Goal: Task Accomplishment & Management: Use online tool/utility

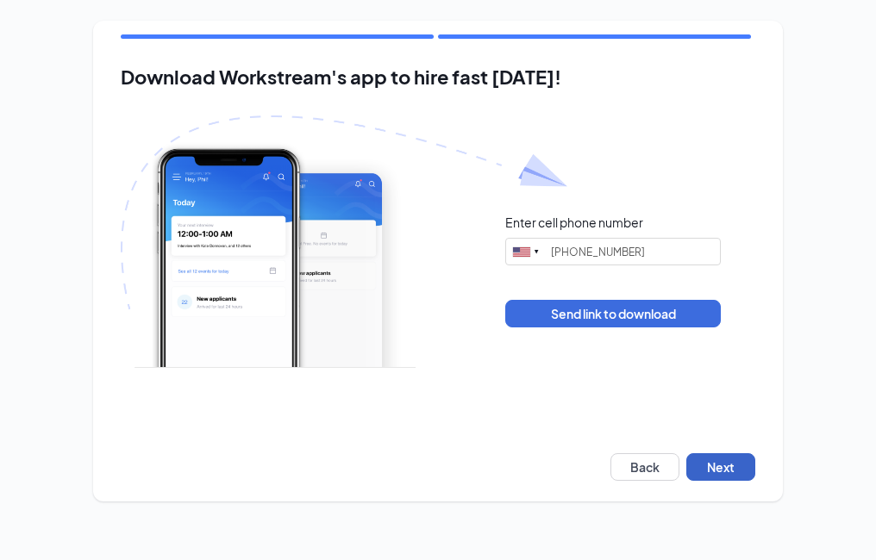
click at [731, 463] on button "Next" at bounding box center [720, 468] width 69 height 28
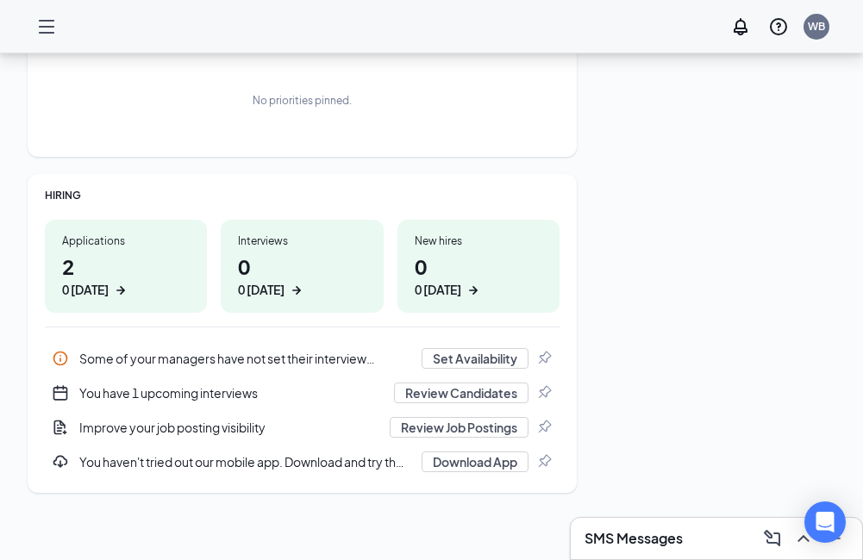
scroll to position [260, 0]
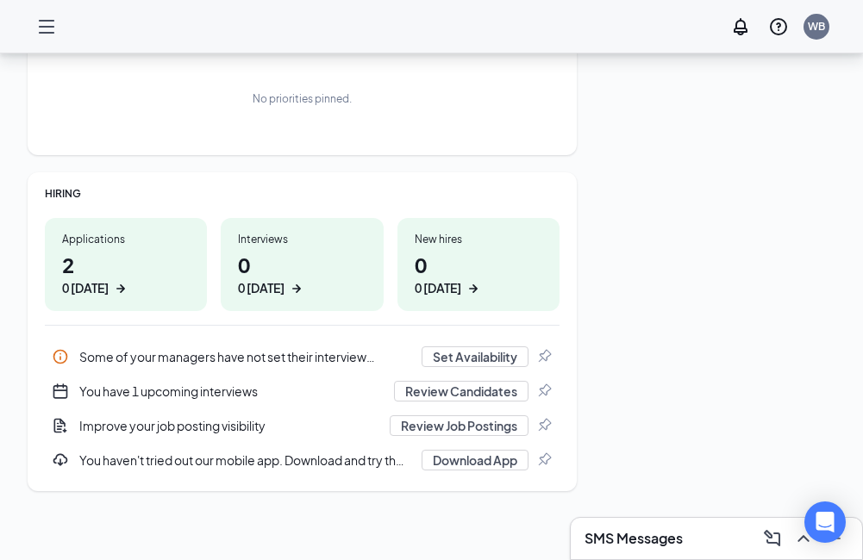
click at [82, 279] on h1 "2 0 today" at bounding box center [126, 273] width 128 height 47
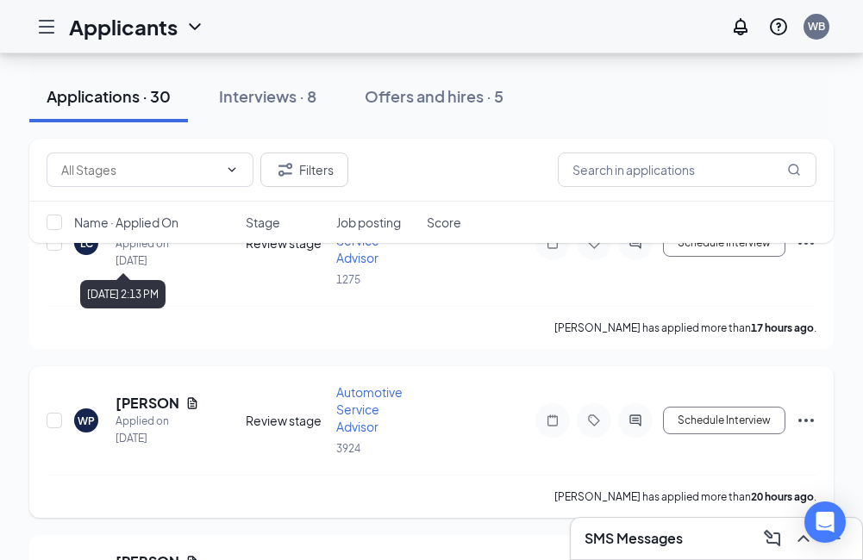
scroll to position [172, 0]
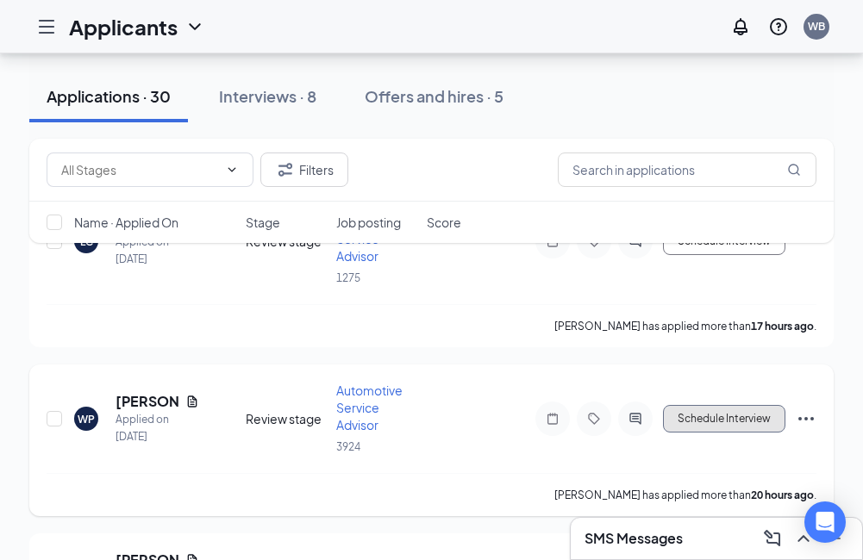
click at [697, 417] on button "Schedule Interview" at bounding box center [724, 419] width 122 height 28
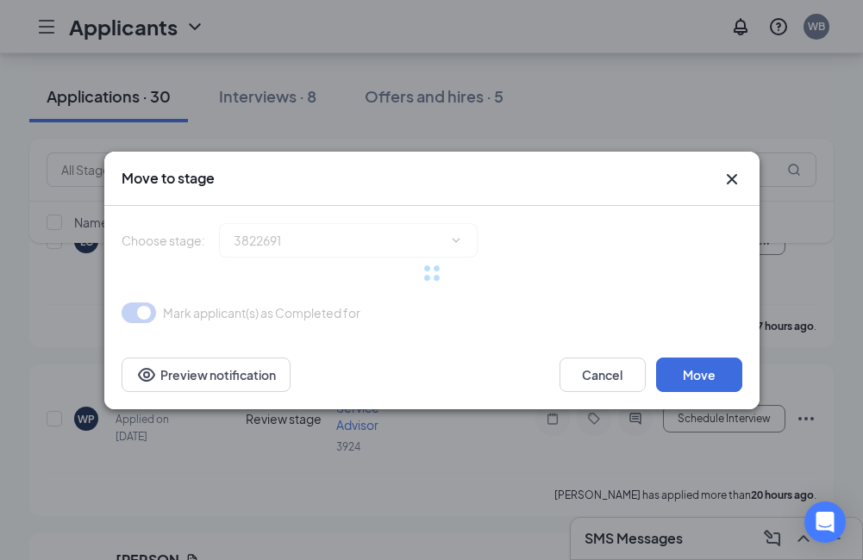
type input "Onsite Interview (next stage)"
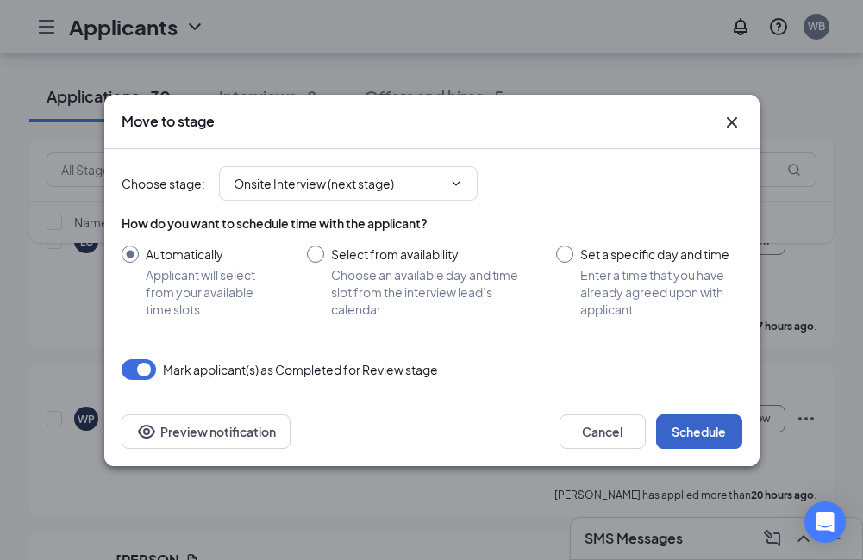
click at [696, 431] on button "Schedule" at bounding box center [699, 432] width 86 height 34
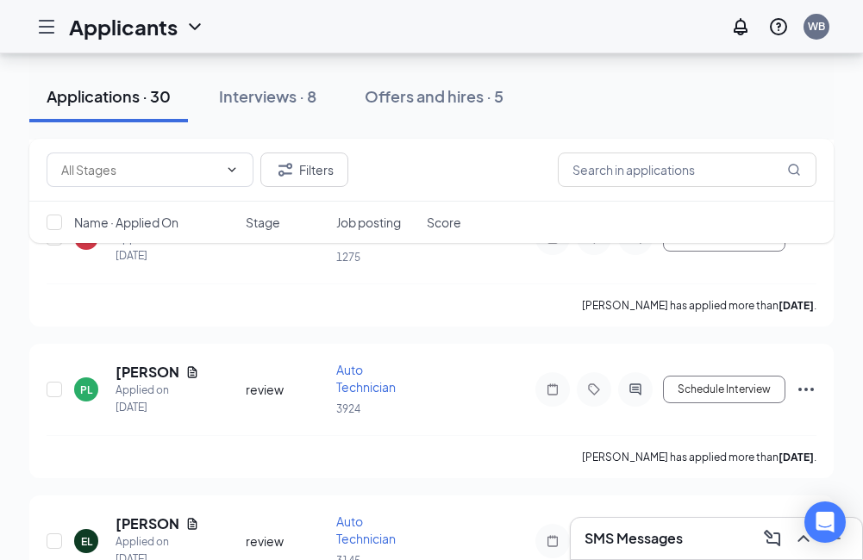
scroll to position [948, 0]
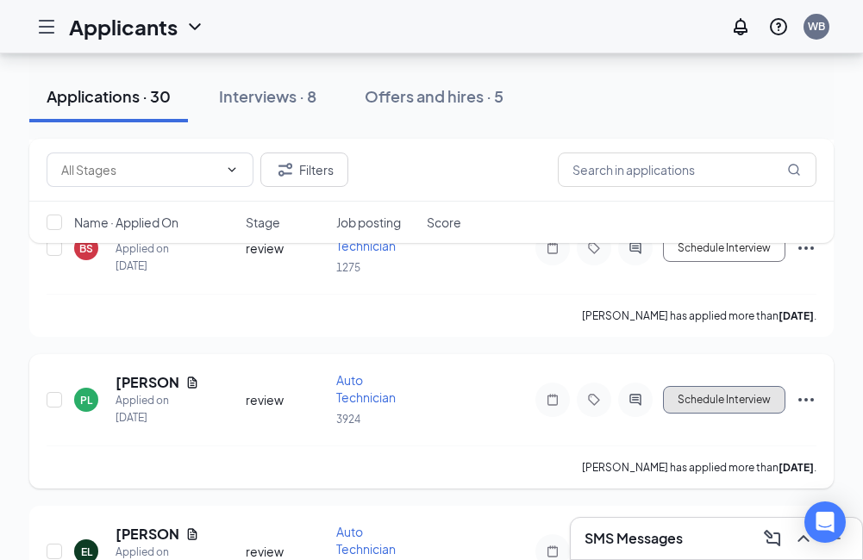
click at [729, 404] on button "Schedule Interview" at bounding box center [724, 400] width 122 height 28
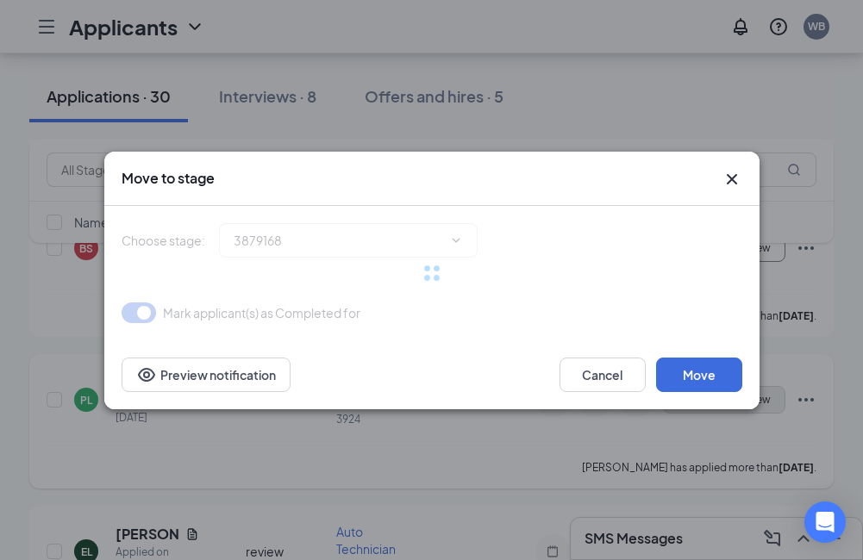
type input "Onsite Interview (next stage)"
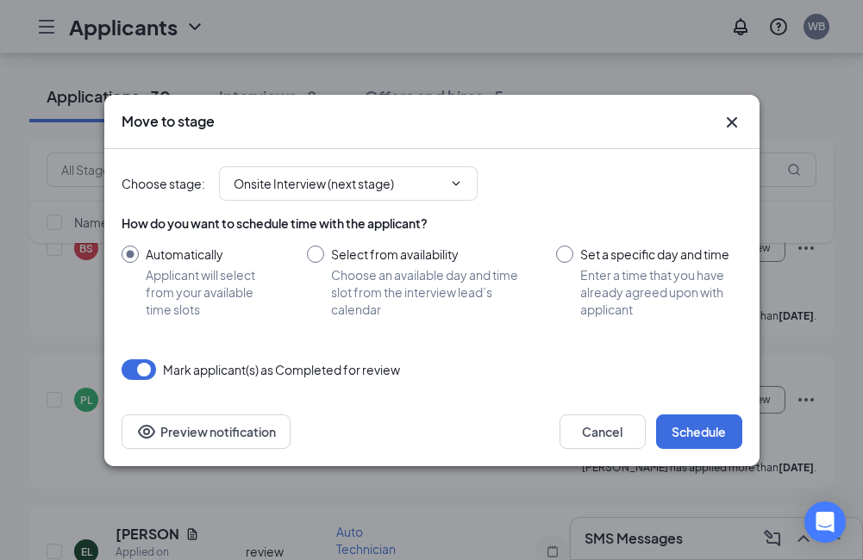
click at [704, 381] on div "Choose stage : Onsite Interview (next stage) How do you want to schedule time w…" at bounding box center [432, 273] width 621 height 248
click at [707, 429] on button "Schedule" at bounding box center [699, 432] width 86 height 34
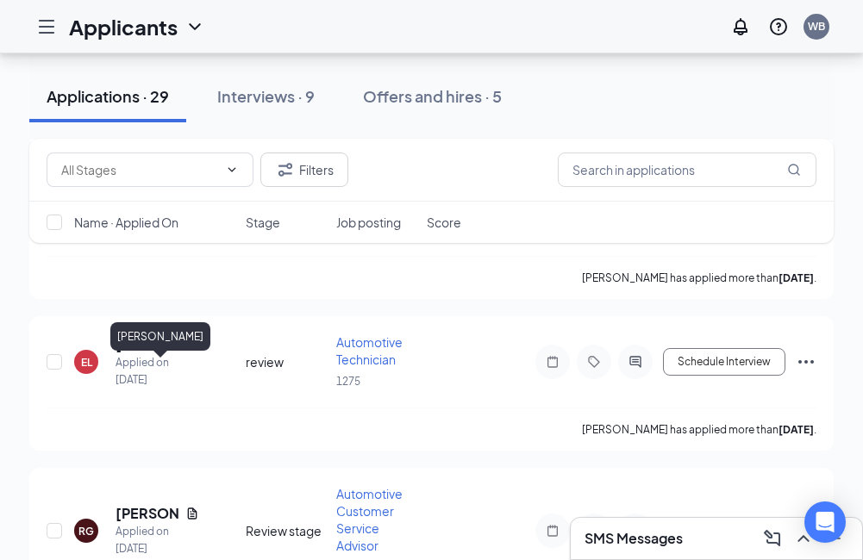
scroll to position [1104, 0]
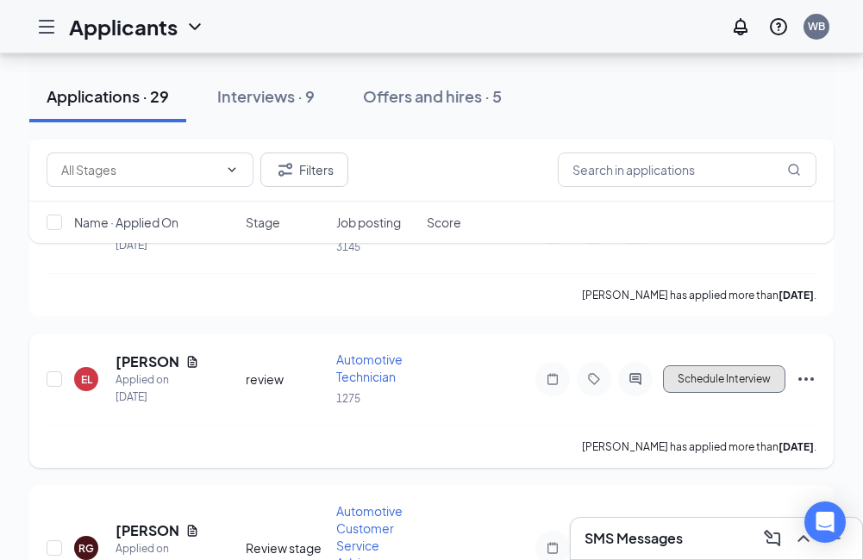
click at [759, 375] on button "Schedule Interview" at bounding box center [724, 380] width 122 height 28
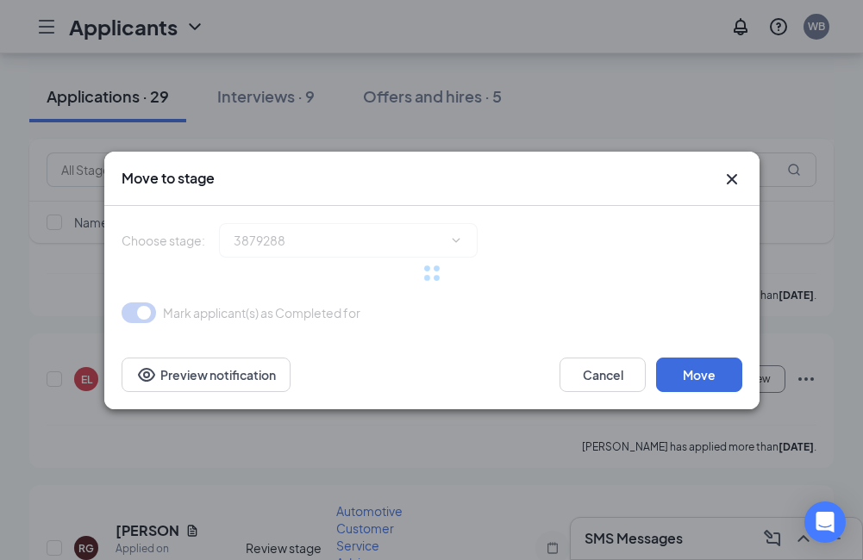
type input "Onsite Interview (next stage)"
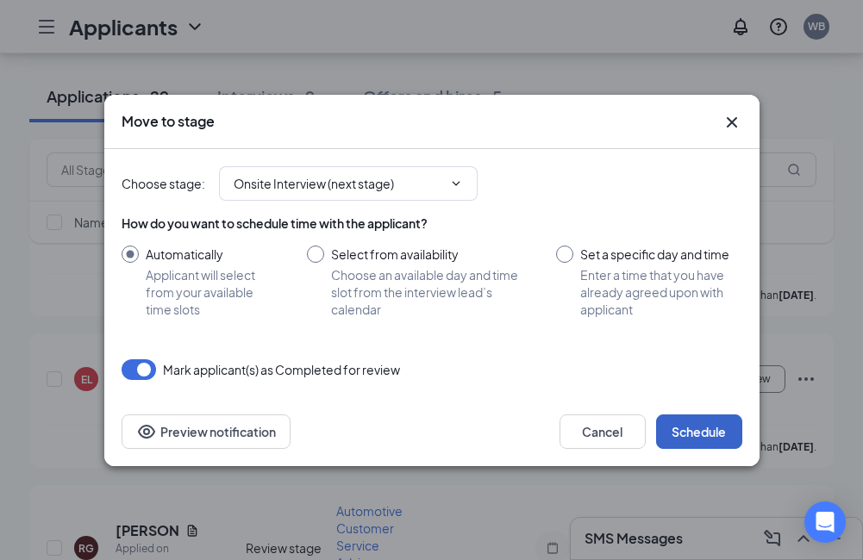
click at [705, 433] on button "Schedule" at bounding box center [699, 432] width 86 height 34
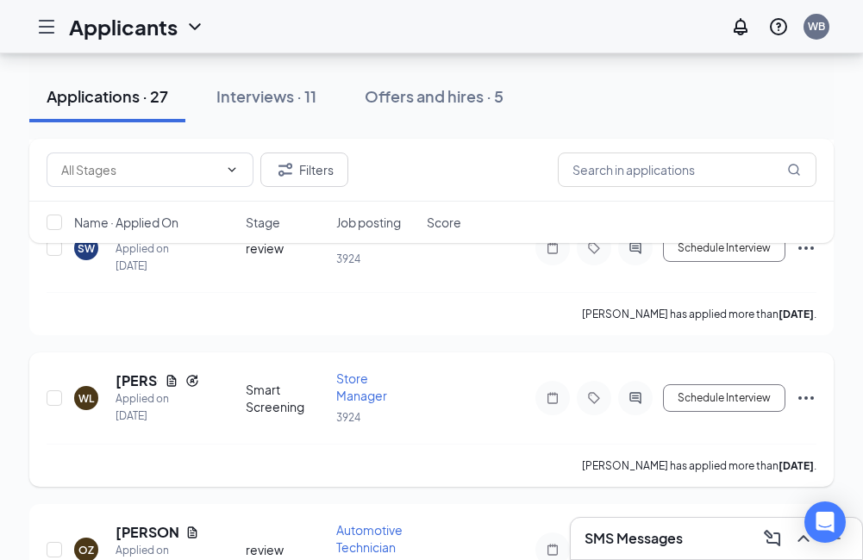
scroll to position [1362, 0]
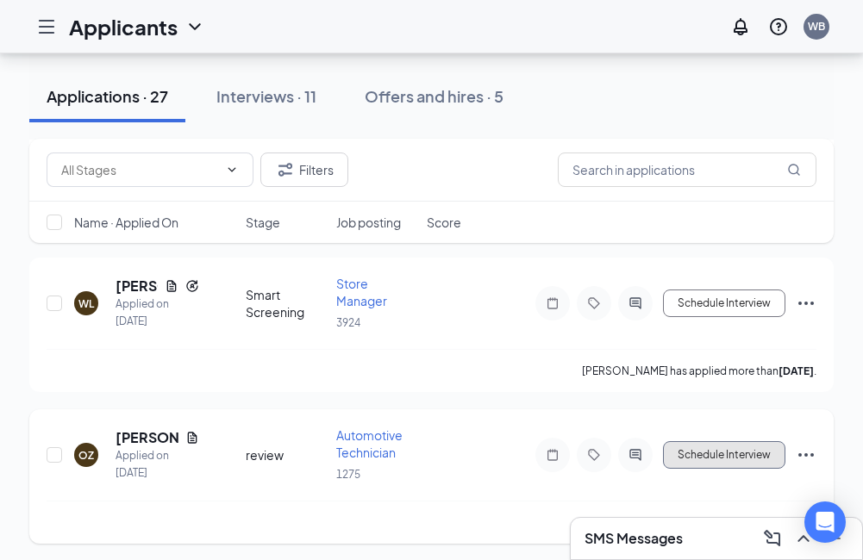
click at [754, 441] on button "Schedule Interview" at bounding box center [724, 455] width 122 height 28
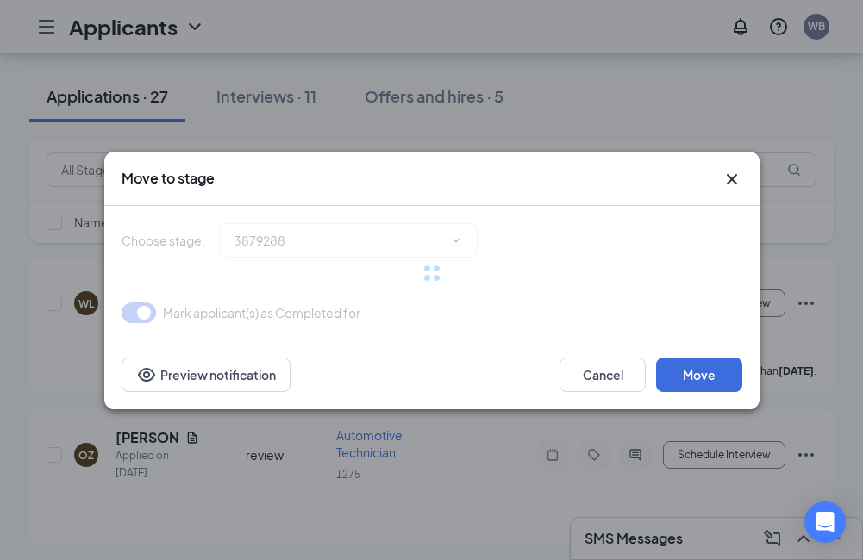
type input "Onsite Interview (next stage)"
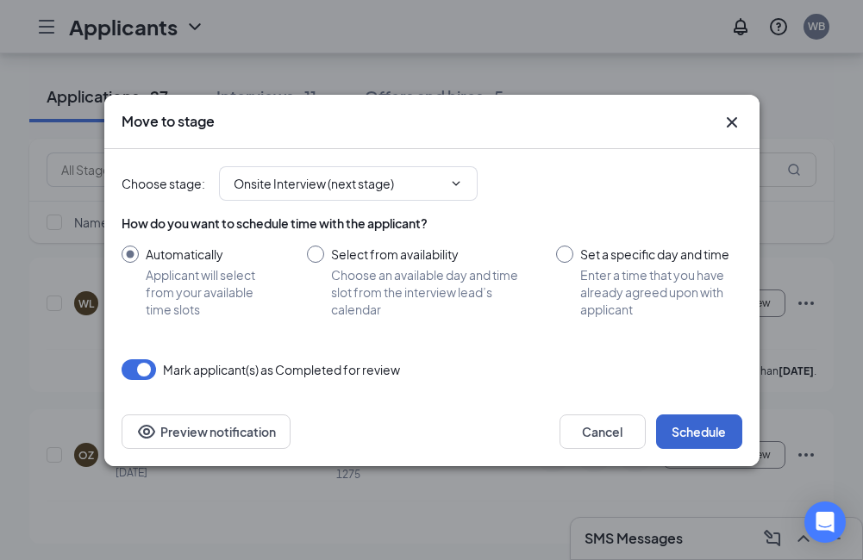
click at [700, 386] on div "Choose stage : Onsite Interview (next stage) How do you want to schedule time w…" at bounding box center [432, 273] width 621 height 248
click at [704, 436] on button "Schedule" at bounding box center [699, 432] width 86 height 34
